Goal: Transaction & Acquisition: Purchase product/service

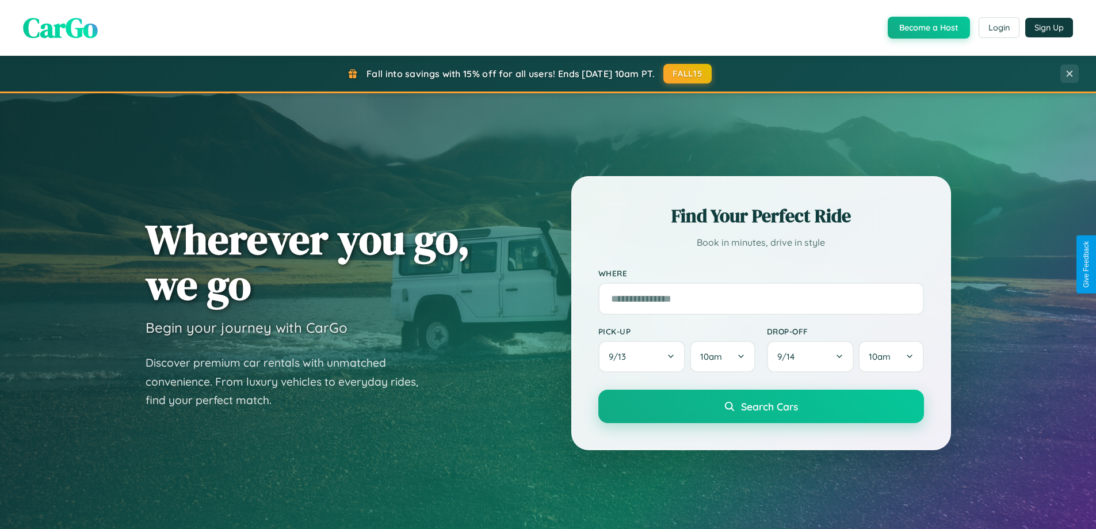
scroll to position [496, 0]
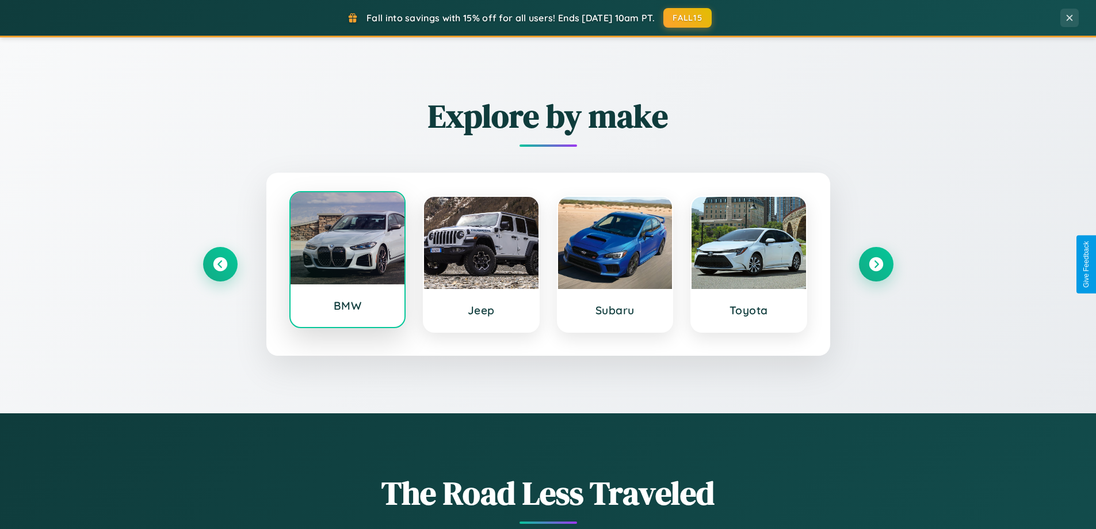
click at [347, 260] on div at bounding box center [348, 238] width 115 height 92
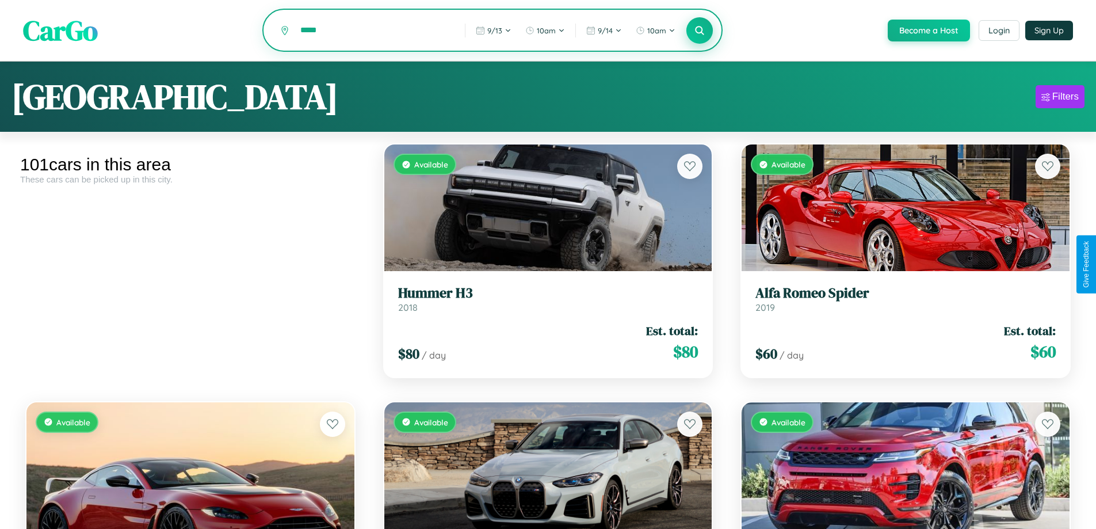
type input "*****"
click at [699, 31] on icon at bounding box center [700, 30] width 11 height 11
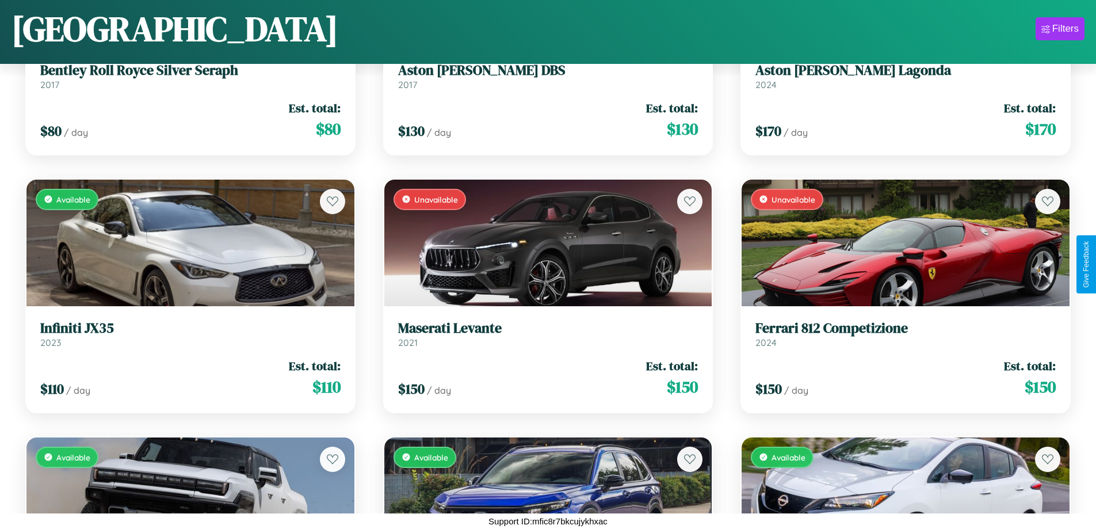
scroll to position [6346, 0]
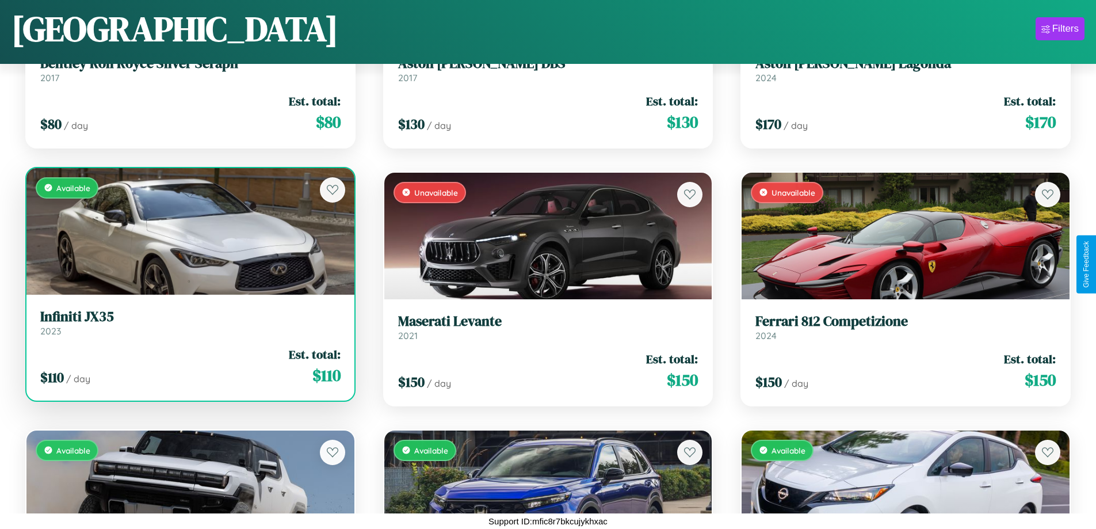
click at [189, 327] on link "Infiniti JX35 2023" at bounding box center [190, 322] width 300 height 28
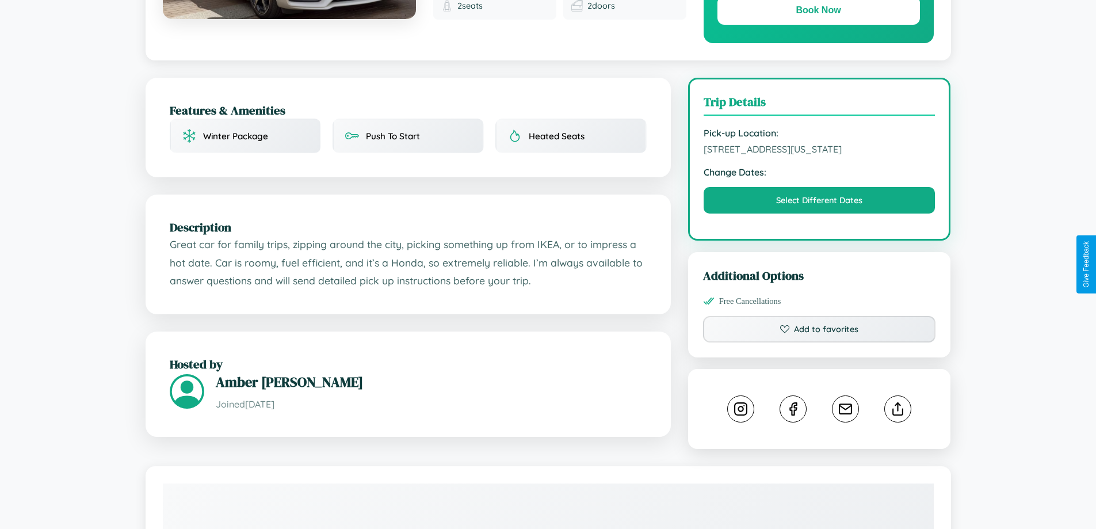
scroll to position [378, 0]
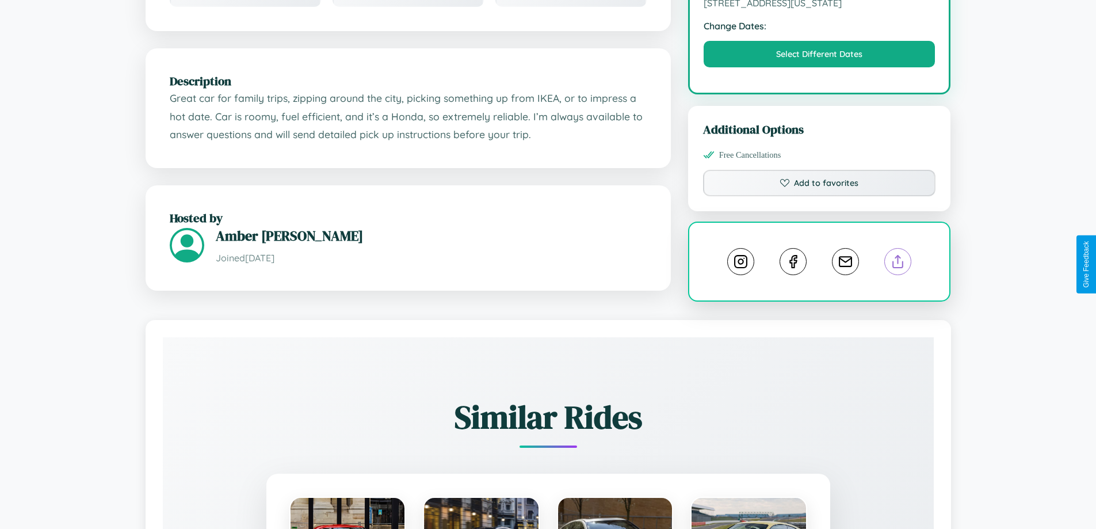
click at [898, 264] on line at bounding box center [898, 260] width 0 height 8
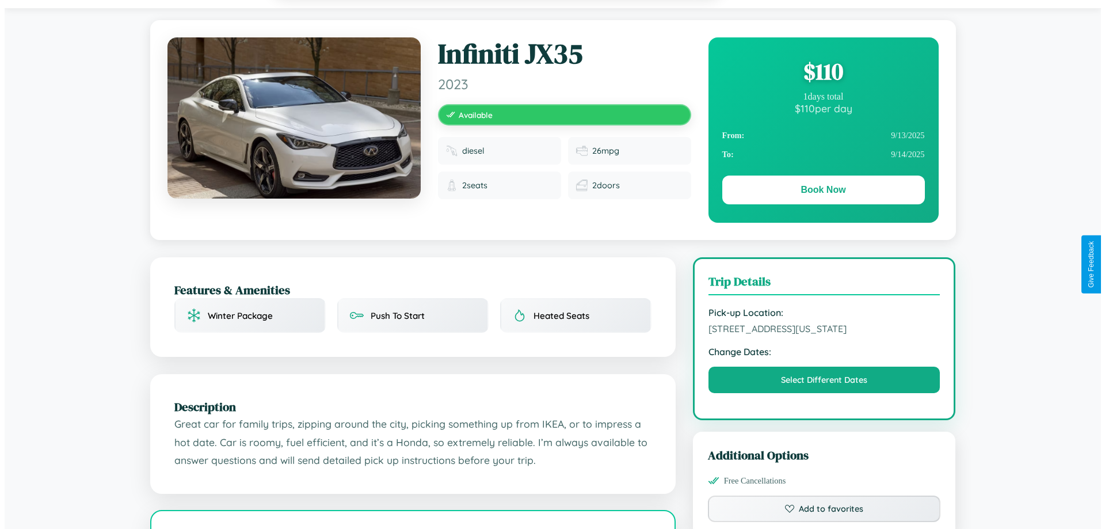
scroll to position [0, 0]
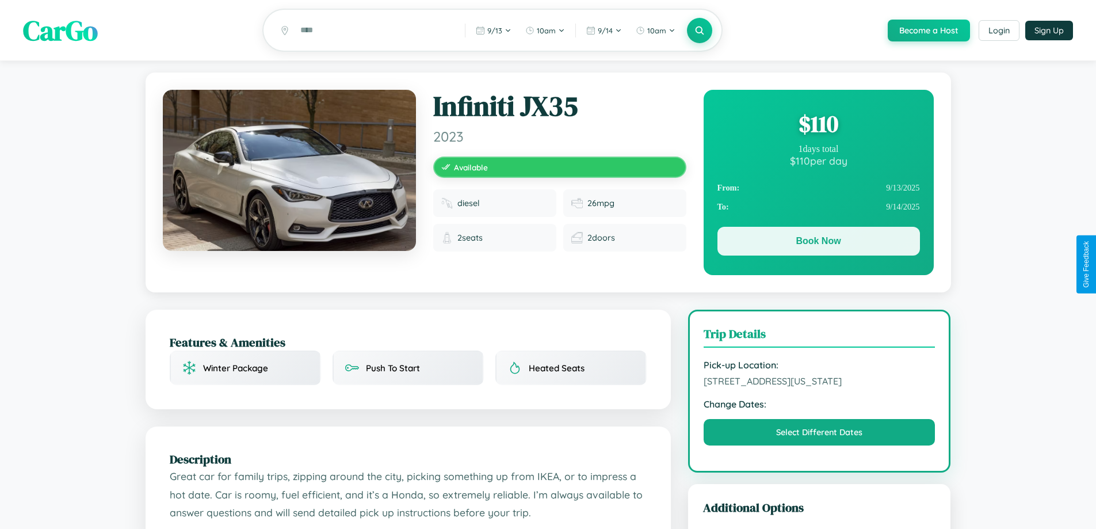
click at [818, 243] on button "Book Now" at bounding box center [819, 241] width 203 height 29
